Goal: Task Accomplishment & Management: Manage account settings

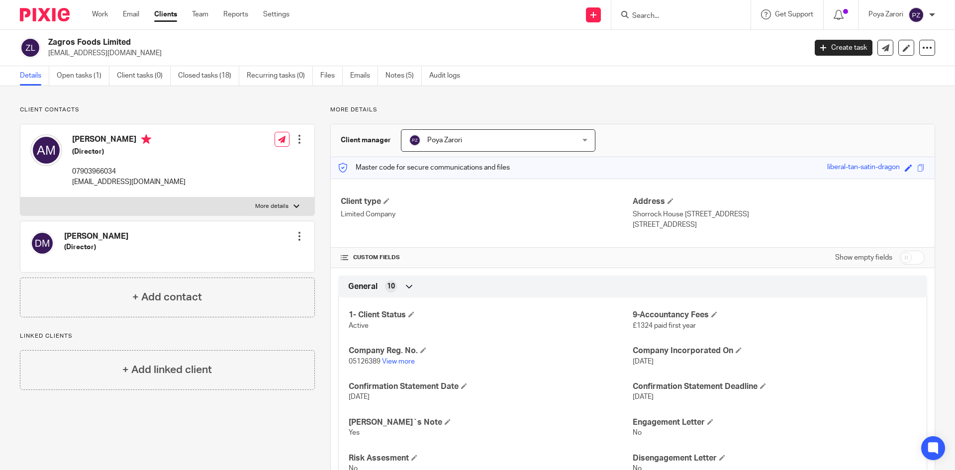
click at [669, 18] on input "Search" at bounding box center [676, 16] width 90 height 9
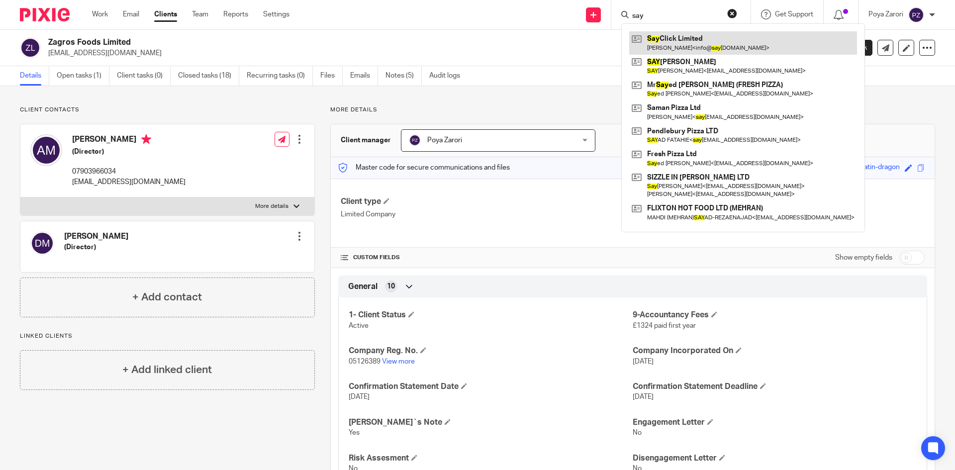
type input "say"
click at [697, 39] on link at bounding box center [743, 42] width 228 height 23
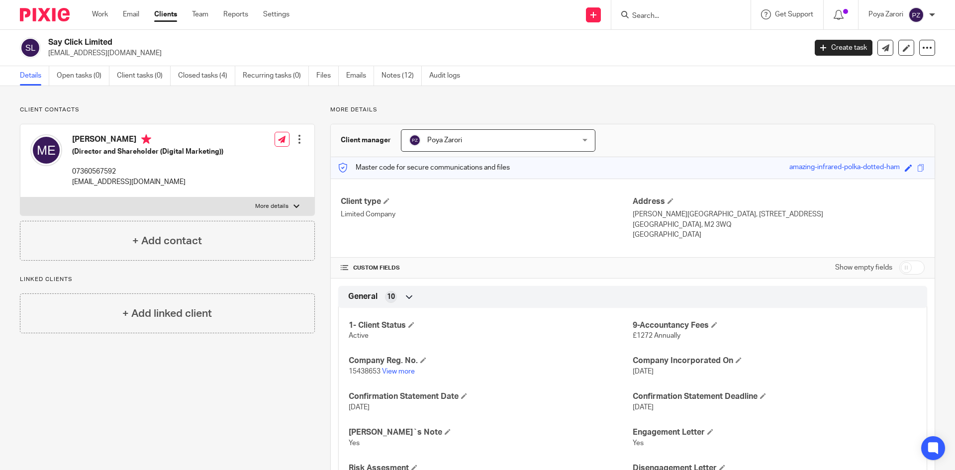
click at [280, 206] on p "More details" at bounding box center [271, 206] width 33 height 8
click at [20, 197] on input "More details" at bounding box center [20, 197] width 0 height 0
checkbox input "true"
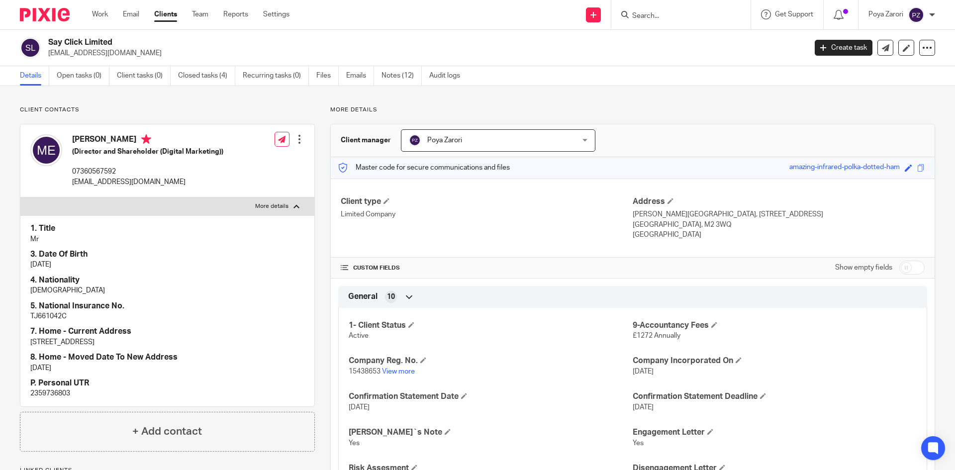
click at [52, 391] on p "2359736803" at bounding box center [167, 393] width 274 height 10
copy p "2359736803"
click at [656, 17] on input "Search" at bounding box center [676, 16] width 90 height 9
type input "vhd"
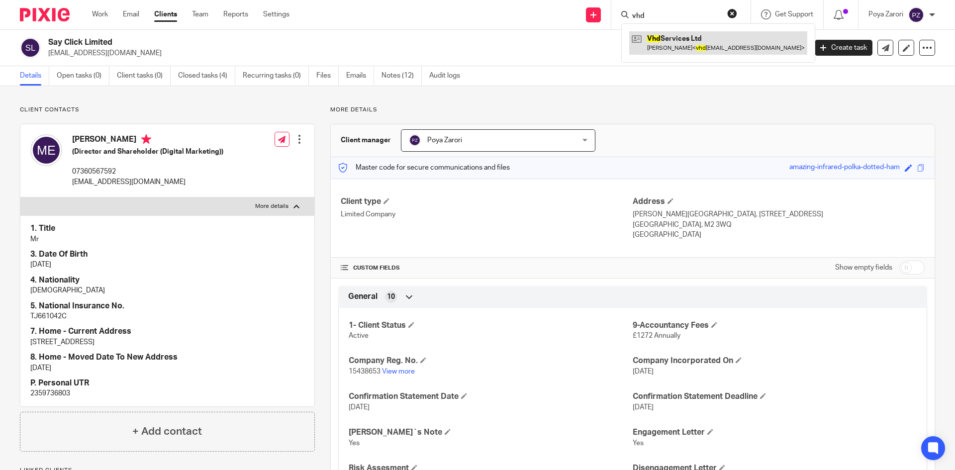
click at [675, 43] on link at bounding box center [718, 42] width 178 height 23
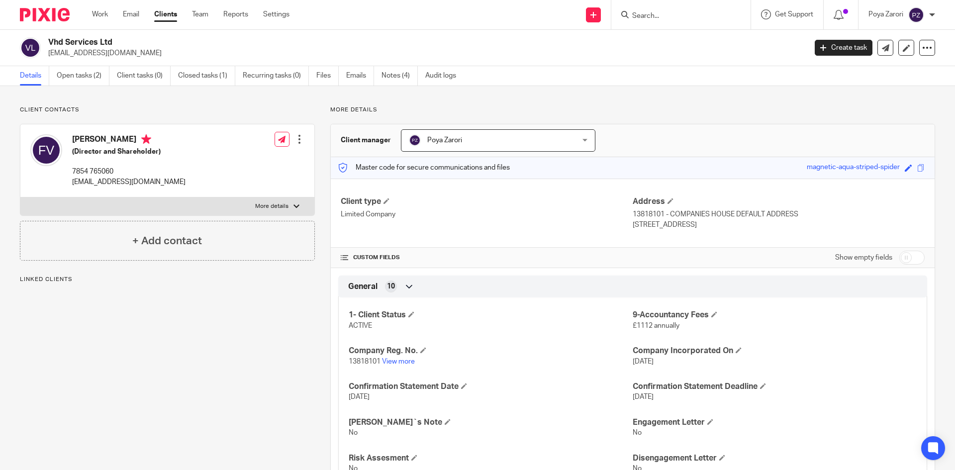
scroll to position [298, 0]
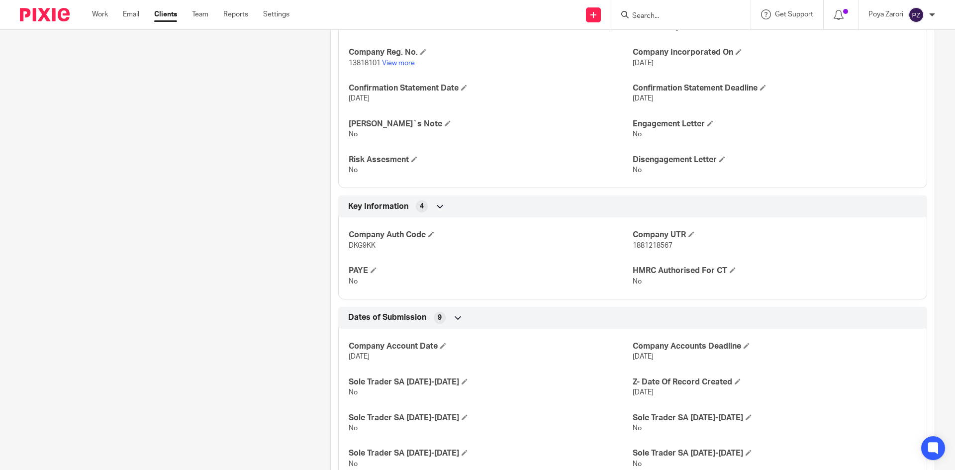
click at [648, 244] on span "1881218567" at bounding box center [653, 245] width 40 height 7
copy span "1881218567"
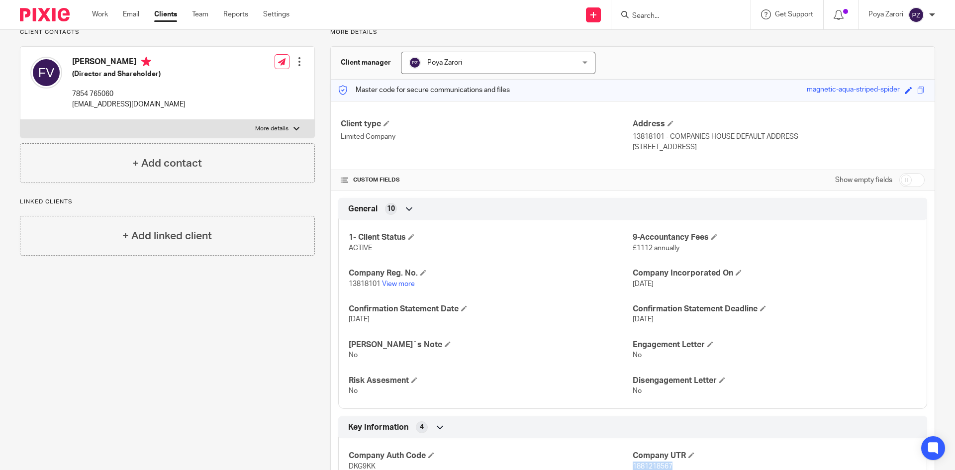
scroll to position [0, 0]
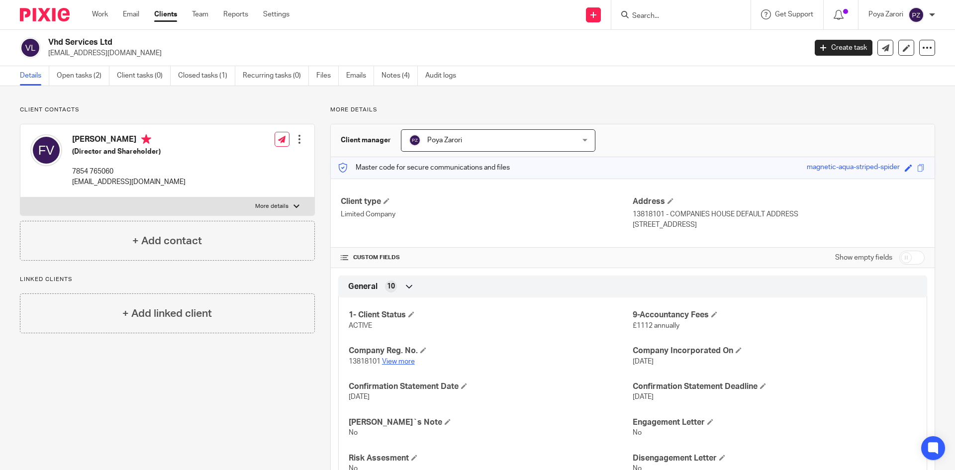
click at [405, 361] on link "View more" at bounding box center [398, 361] width 33 height 7
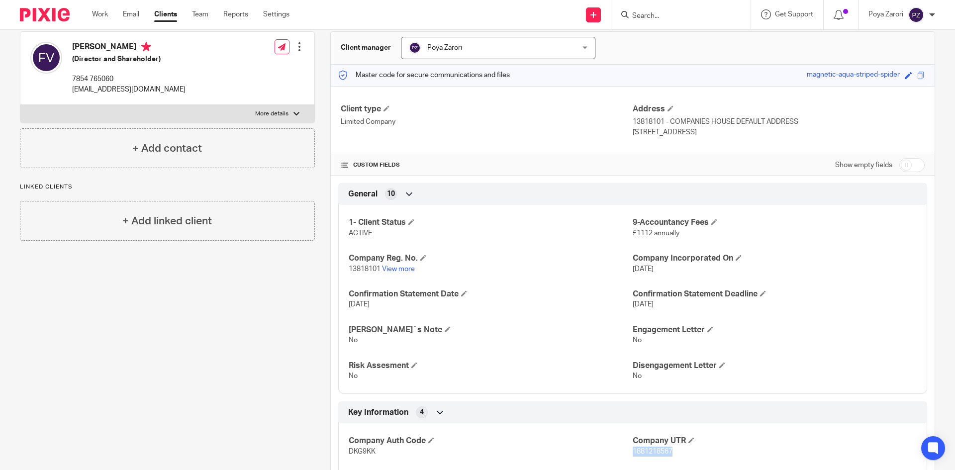
scroll to position [99, 0]
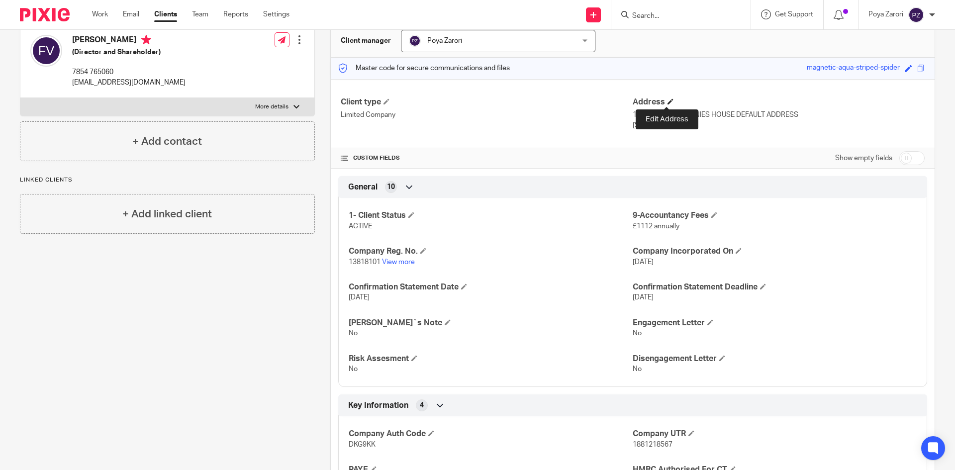
click at [668, 101] on span at bounding box center [671, 101] width 6 height 6
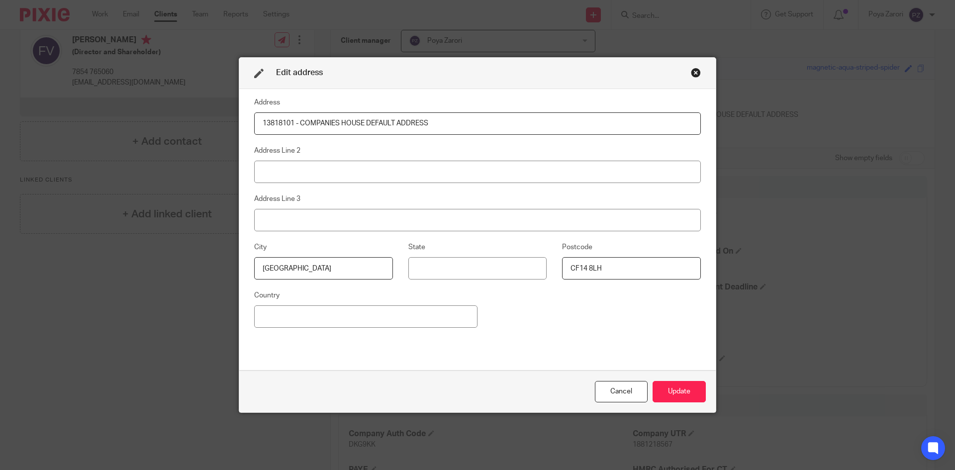
drag, startPoint x: 349, startPoint y: 125, endPoint x: 169, endPoint y: 124, distance: 180.1
click at [169, 124] on div "Edit address Address 13818101 - COMPANIES HOUSE DEFAULT ADDRESS Address Line 2 …" at bounding box center [477, 235] width 955 height 470
drag, startPoint x: 488, startPoint y: 122, endPoint x: 459, endPoint y: 121, distance: 29.4
click at [459, 121] on input "VHD SERVICES LTD, 42 Daylesford Road, Cheadle, Manchester, SK8 1LF" at bounding box center [477, 123] width 447 height 22
type input "VHD SERVICES LTD, 42 Daylesford Road, Cheadle, Manchester,"
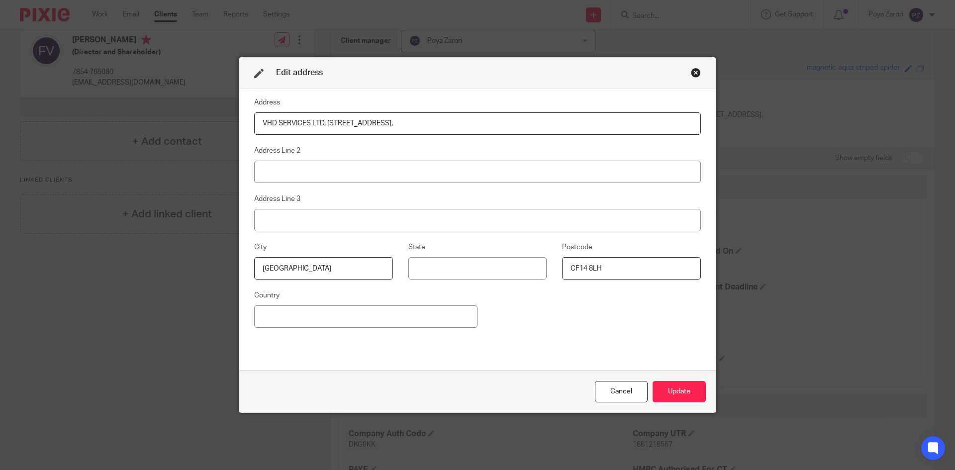
drag, startPoint x: 607, startPoint y: 270, endPoint x: 519, endPoint y: 269, distance: 88.1
click at [519, 269] on div "City Cardiff State Postcode CF14 8LH" at bounding box center [470, 265] width 462 height 48
paste input "SK8 1LF"
type input "SK8 1LF"
click at [438, 123] on input "VHD SERVICES LTD, 42 Daylesford Road, Cheadle, Manchester," at bounding box center [477, 123] width 447 height 22
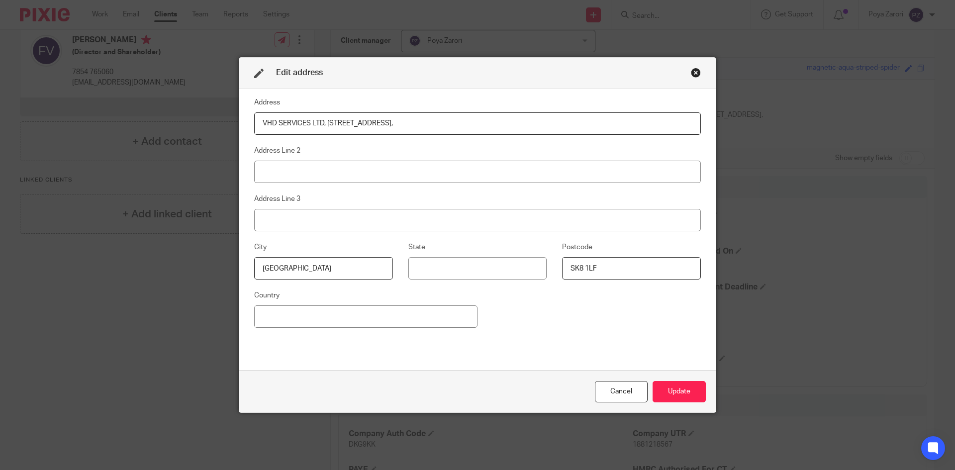
click at [439, 123] on input "VHD SERVICES LTD, 42 Daylesford Road, Cheadle, Manchester," at bounding box center [477, 123] width 447 height 22
type input "VHD SERVICES LTD, 42 Daylesford Road, Cheadle, ,"
drag, startPoint x: 290, startPoint y: 269, endPoint x: 227, endPoint y: 265, distance: 63.3
click at [227, 265] on div "Edit address Address VHD SERVICES LTD, 42 Daylesford Road, Cheadle, , Address L…" at bounding box center [477, 235] width 955 height 470
paste input "Manchester"
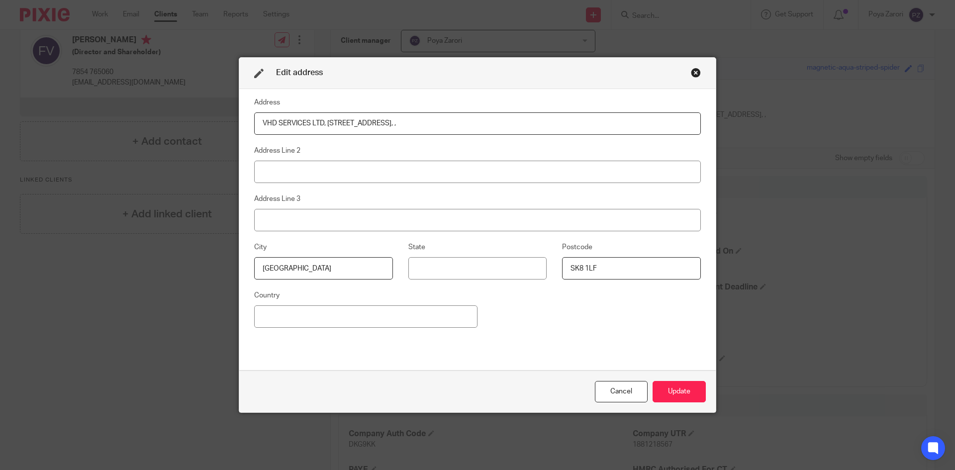
type input "Manchester"
click at [439, 121] on input "VHD SERVICES LTD, 42 Daylesford Road, Cheadle, ," at bounding box center [477, 123] width 447 height 22
drag, startPoint x: 420, startPoint y: 123, endPoint x: 388, endPoint y: 124, distance: 31.4
click at [388, 124] on input "VHD SERVICES LTD, 42 Daylesford Road, Cheadle" at bounding box center [477, 123] width 447 height 22
type input "VHD SERVICES LTD, 42 Daylesford Road,"
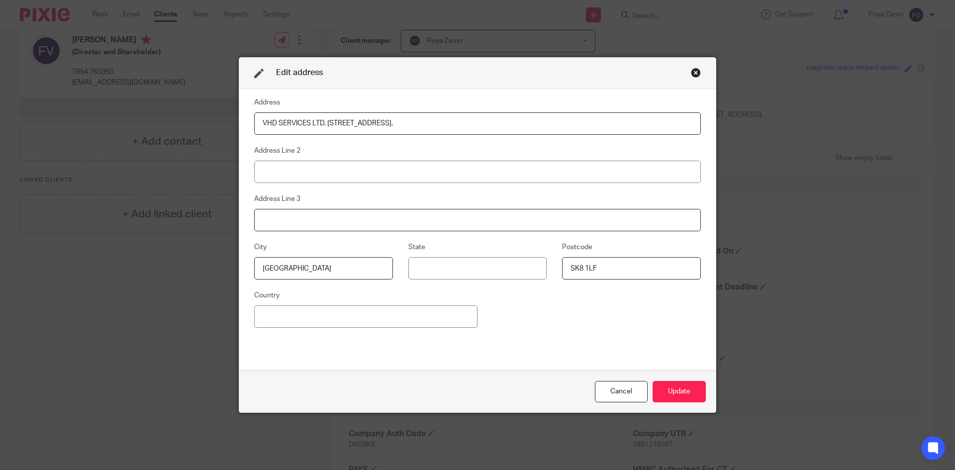
click at [260, 228] on input at bounding box center [477, 220] width 447 height 22
paste input "Cheadle"
type input "Cheadle"
click at [389, 124] on input "VHD SERVICES LTD, 42 Daylesford Road," at bounding box center [477, 123] width 447 height 22
drag, startPoint x: 392, startPoint y: 122, endPoint x: 325, endPoint y: 121, distance: 67.2
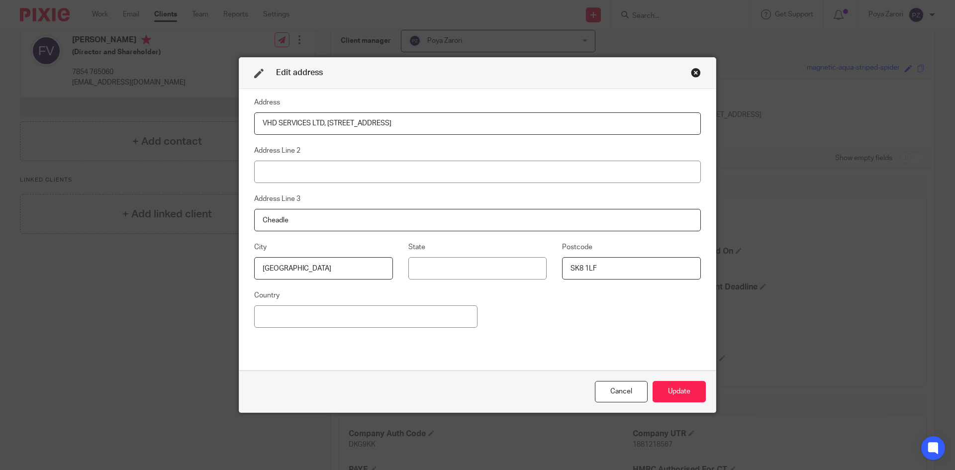
click at [325, 121] on input "VHD SERVICES LTD, 42 Daylesford Road" at bounding box center [477, 123] width 447 height 22
type input "VHD SERVICES LTD,"
click at [300, 171] on input at bounding box center [477, 172] width 447 height 22
paste input "42 Daylesford Road"
type input "42 Daylesford Road"
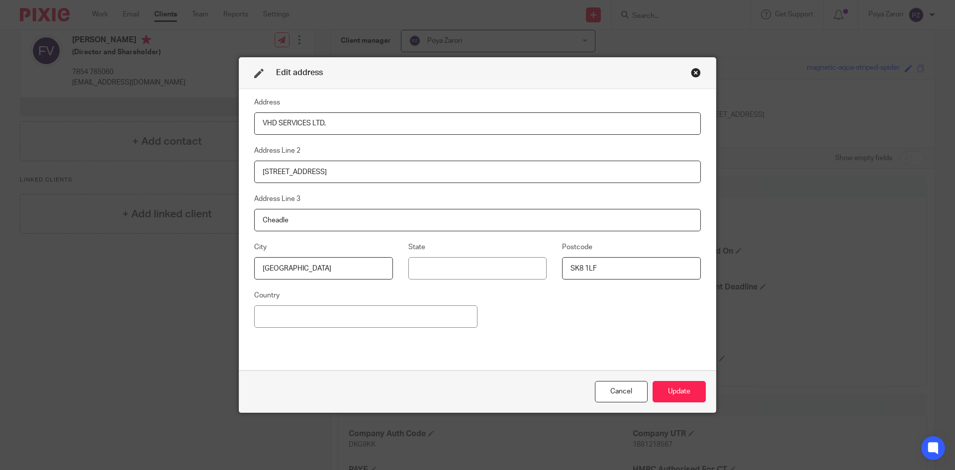
click at [333, 123] on input "VHD SERVICES LTD," at bounding box center [477, 123] width 447 height 22
type input "VHD SERVICES LTD"
click at [317, 316] on input at bounding box center [365, 316] width 223 height 22
type input "United Kingdom"
type input "Grater Manchester"
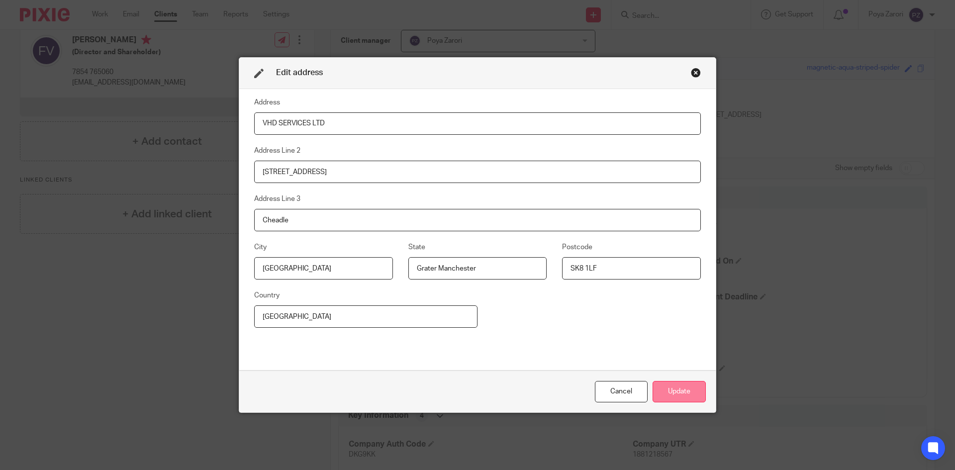
click at [674, 394] on button "Update" at bounding box center [679, 391] width 53 height 21
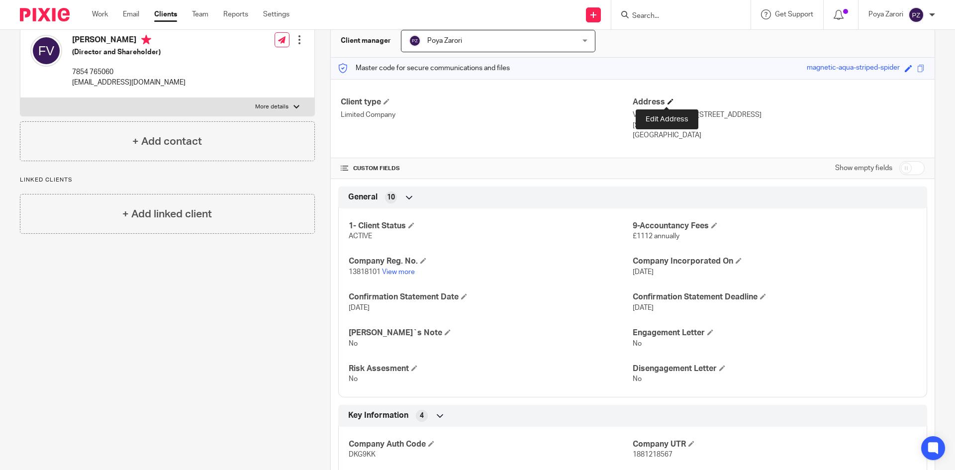
click at [668, 100] on span at bounding box center [671, 101] width 6 height 6
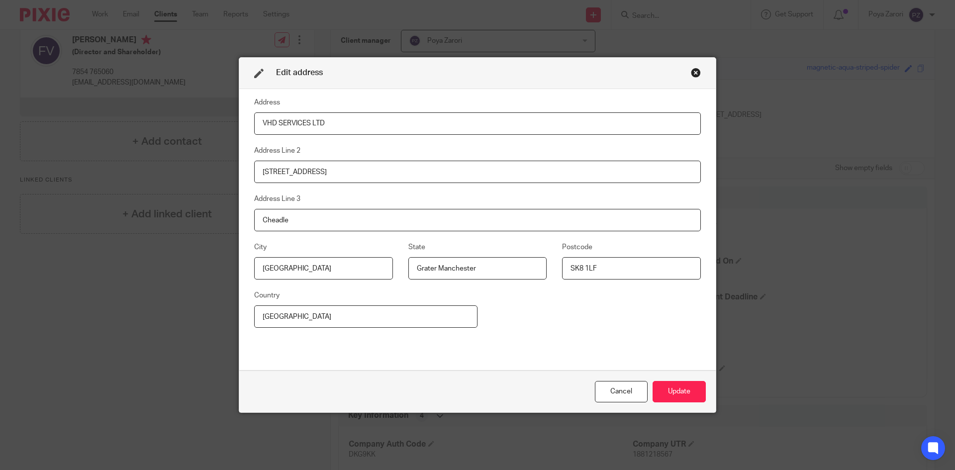
drag, startPoint x: 597, startPoint y: 268, endPoint x: 568, endPoint y: 269, distance: 28.9
click at [568, 269] on input "SK8 1LF" at bounding box center [631, 268] width 139 height 22
drag, startPoint x: 310, startPoint y: 271, endPoint x: 295, endPoint y: 270, distance: 14.5
click at [295, 270] on input "Manchester" at bounding box center [323, 268] width 139 height 22
click at [686, 386] on button "Update" at bounding box center [679, 391] width 53 height 21
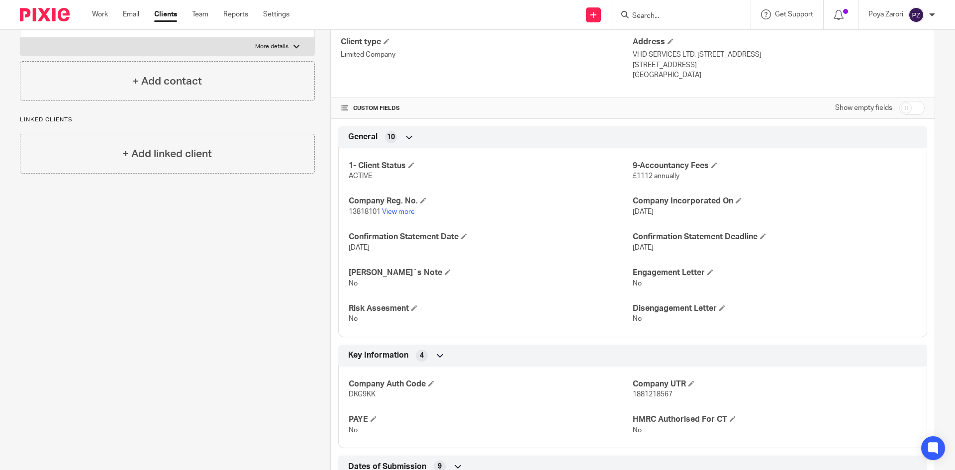
scroll to position [348, 0]
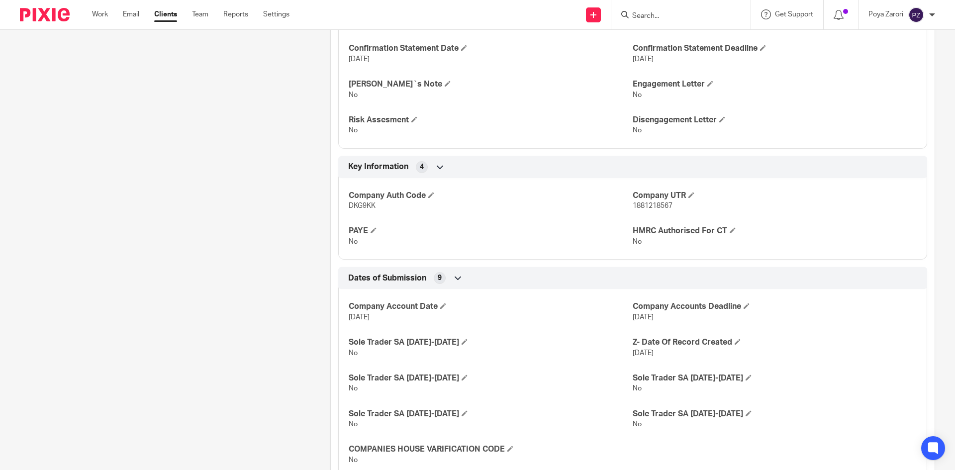
click at [649, 207] on span "1881218567" at bounding box center [653, 205] width 40 height 7
copy span "1881218567"
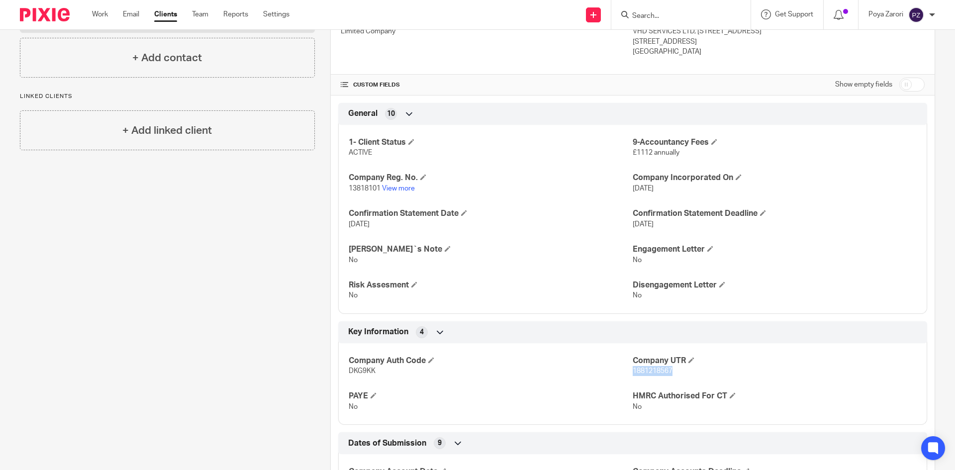
scroll to position [0, 0]
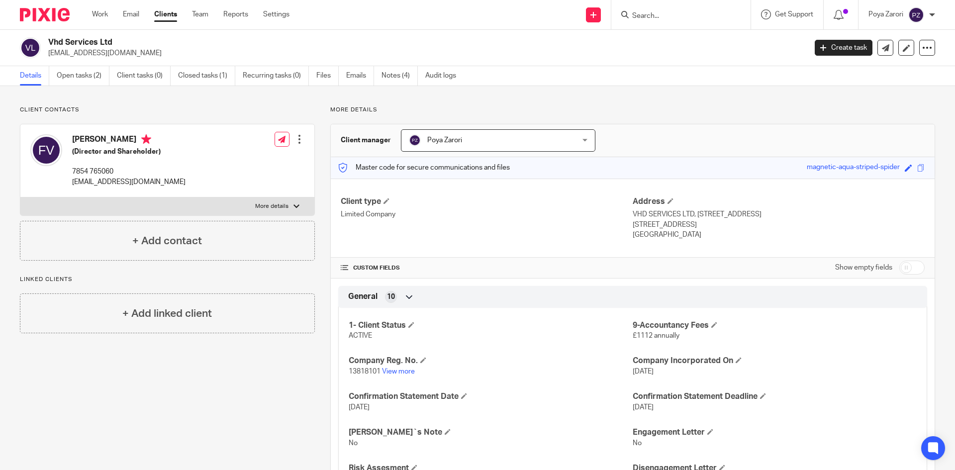
drag, startPoint x: 758, startPoint y: 228, endPoint x: 731, endPoint y: 226, distance: 27.5
click at [731, 226] on p "Manchester, Grater Manchester, SK8 1LF" at bounding box center [779, 225] width 292 height 10
copy p "SK8 1LF"
click at [261, 207] on p "More details" at bounding box center [271, 206] width 33 height 8
click at [20, 197] on input "More details" at bounding box center [20, 197] width 0 height 0
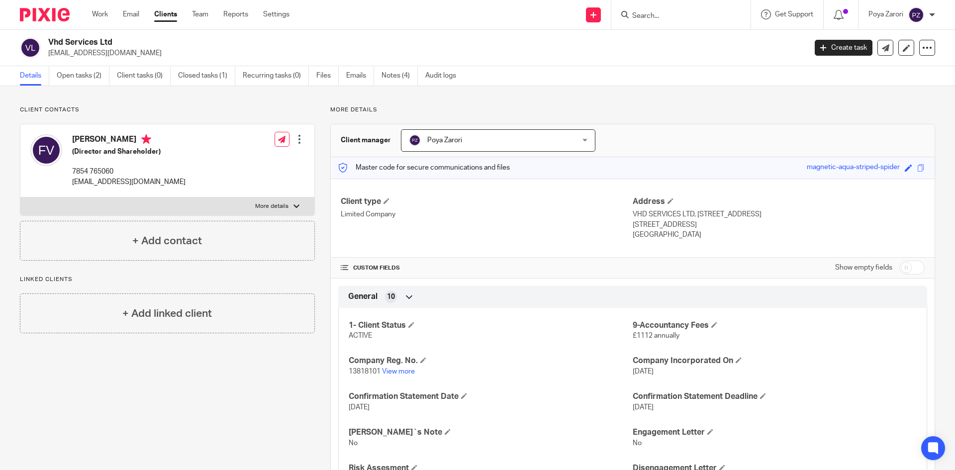
checkbox input "true"
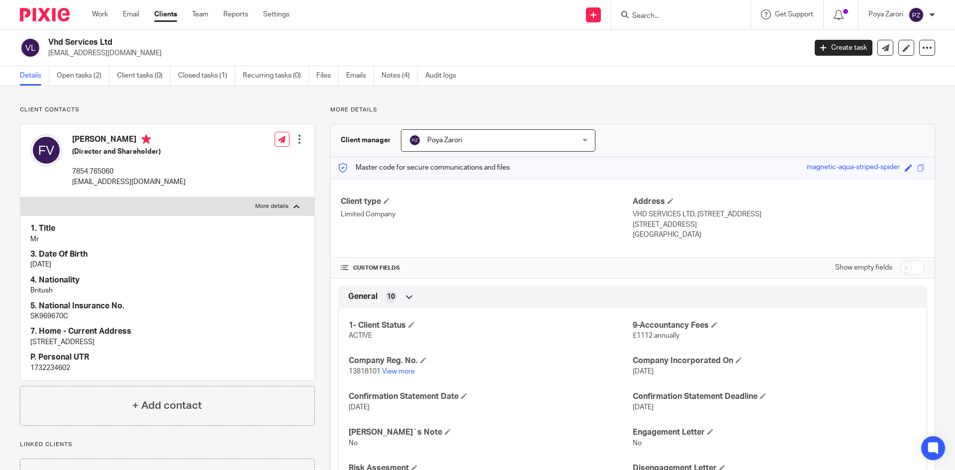
click at [48, 365] on p "1732234602" at bounding box center [167, 368] width 274 height 10
copy p "1732234602"
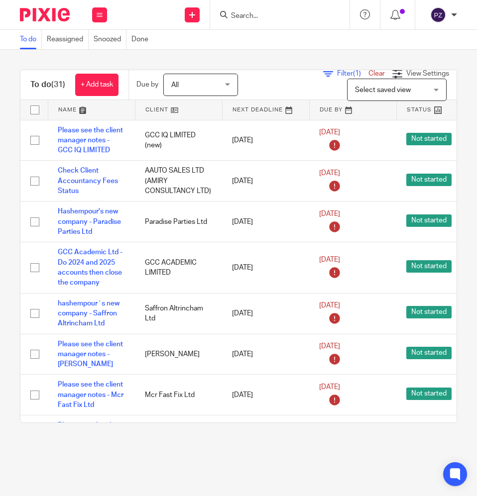
click at [278, 16] on input "Search" at bounding box center [275, 16] width 90 height 9
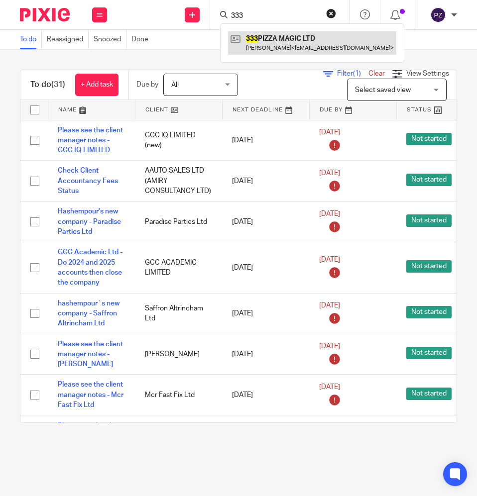
type input "333"
click at [245, 43] on link at bounding box center [312, 42] width 168 height 23
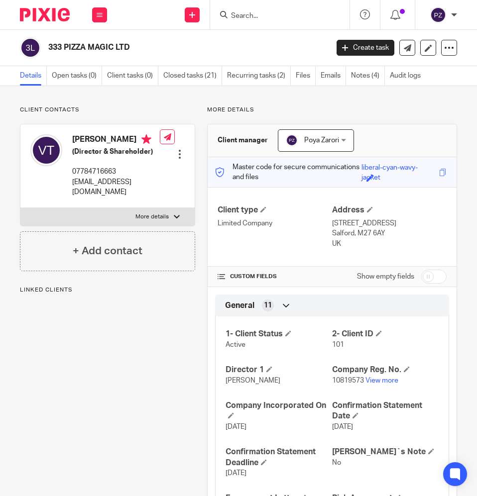
click at [338, 379] on span "10819573" at bounding box center [348, 380] width 32 height 7
copy p "10819573"
click at [275, 17] on input "Search" at bounding box center [275, 16] width 90 height 9
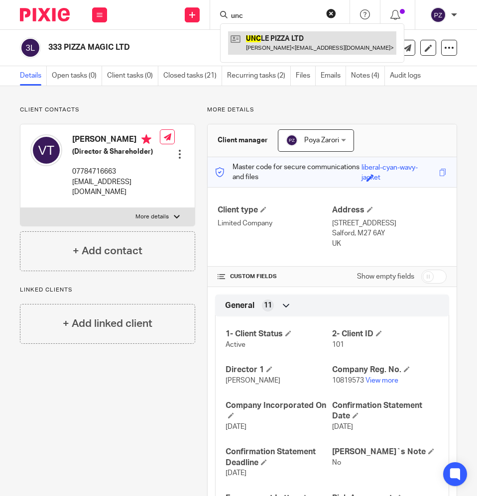
type input "unc"
click at [274, 40] on link at bounding box center [312, 42] width 168 height 23
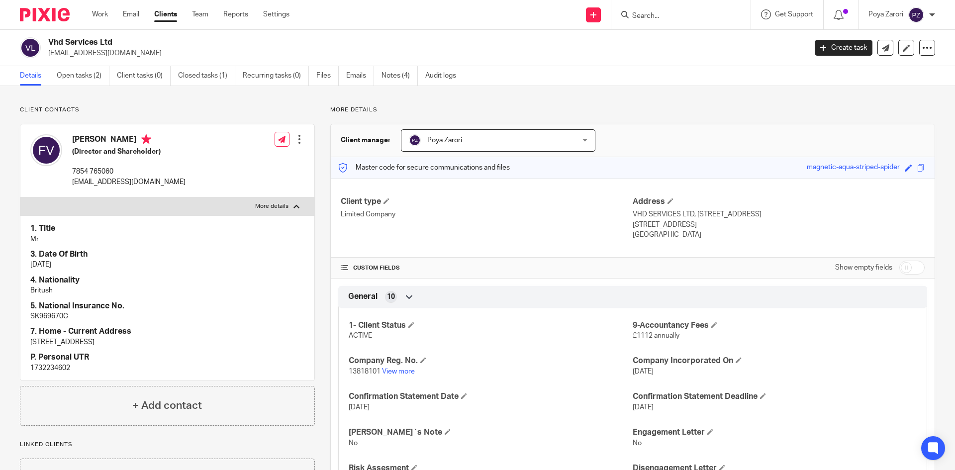
click at [667, 14] on input "Search" at bounding box center [676, 16] width 90 height 9
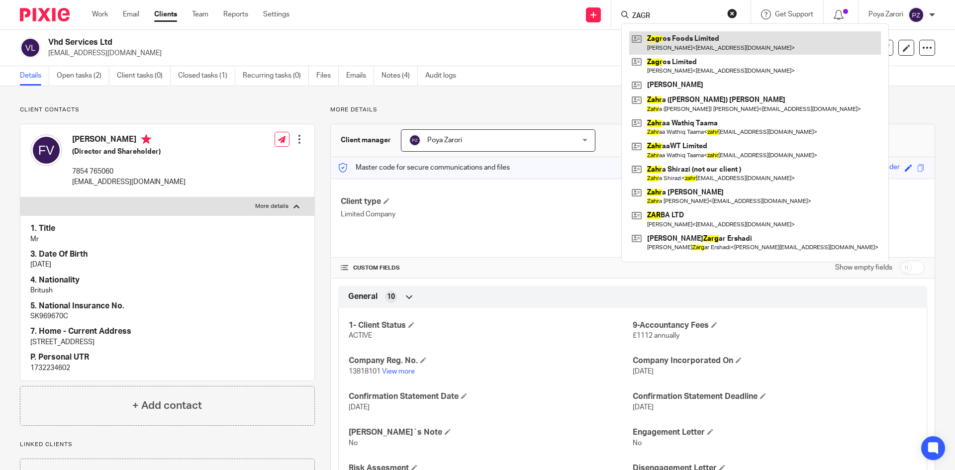
type input "ZAGR"
click at [695, 46] on link at bounding box center [755, 42] width 252 height 23
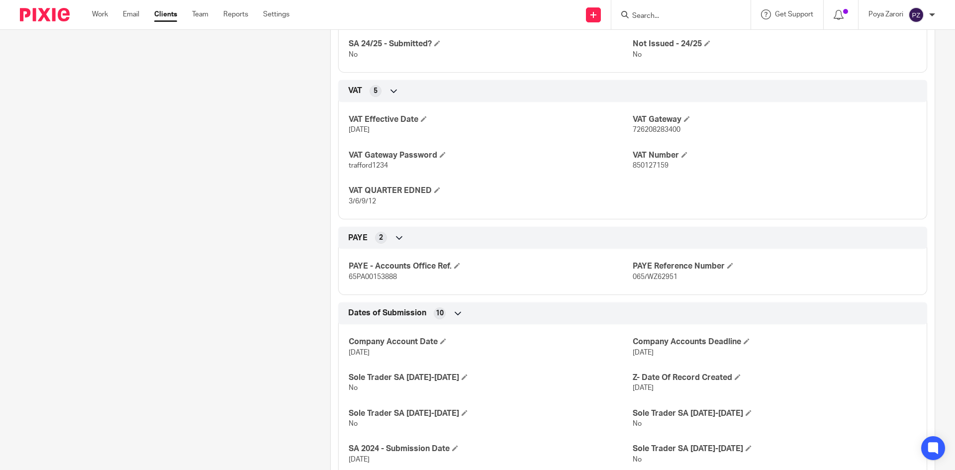
scroll to position [746, 0]
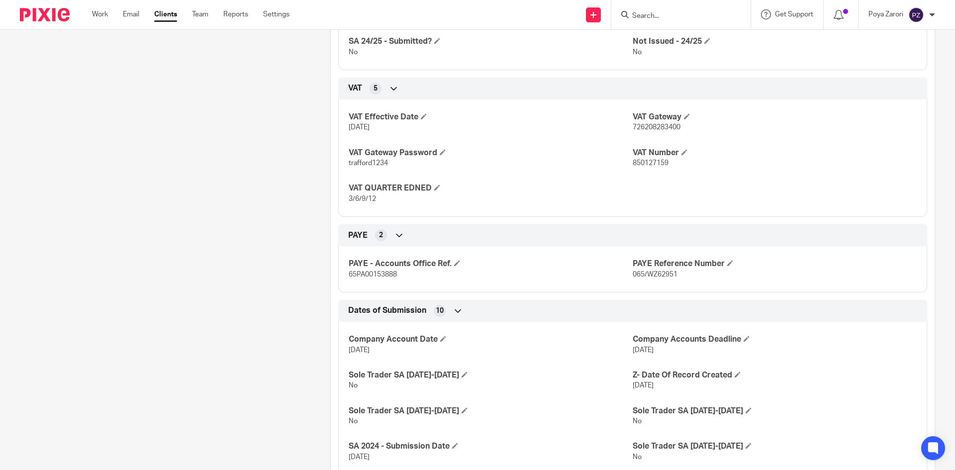
click at [644, 162] on span "850127159" at bounding box center [651, 163] width 36 height 7
copy span "850127159"
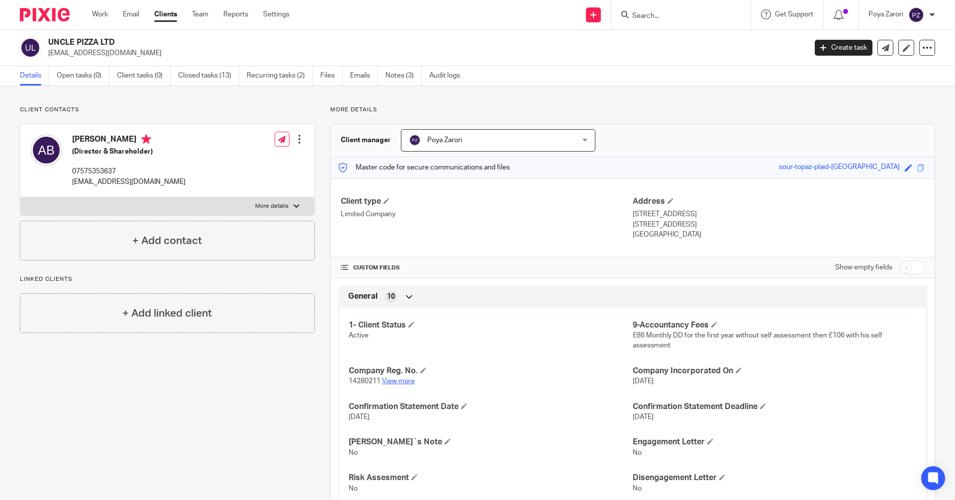
click at [397, 381] on link "View more" at bounding box center [398, 381] width 33 height 7
